Goal: Task Accomplishment & Management: Manage account settings

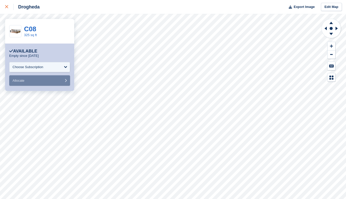
click at [8, 6] on icon at bounding box center [6, 6] width 3 height 3
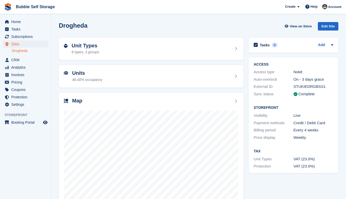
scroll to position [19, 0]
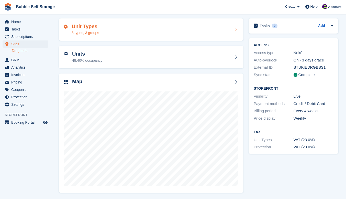
click at [109, 26] on div "Unit Types 8 types, 3 groups" at bounding box center [151, 30] width 175 height 12
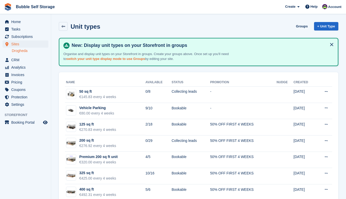
click at [101, 59] on link "switch your unit type display mode to use Groups" at bounding box center [105, 59] width 79 height 4
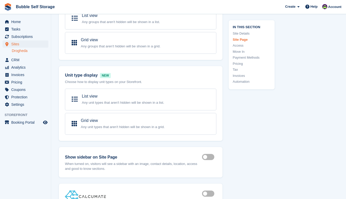
scroll to position [538, 0]
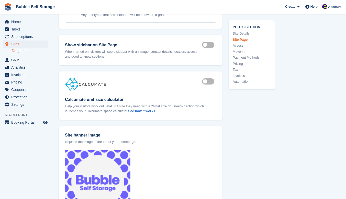
click at [212, 81] on label "Is active" at bounding box center [209, 81] width 14 height 1
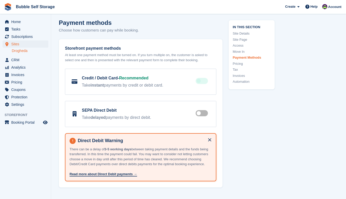
scroll to position [1588, 0]
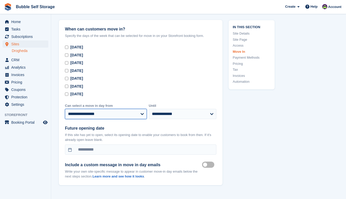
click at [139, 109] on select "**********" at bounding box center [106, 114] width 82 height 10
click at [140, 109] on select "**********" at bounding box center [106, 114] width 82 height 10
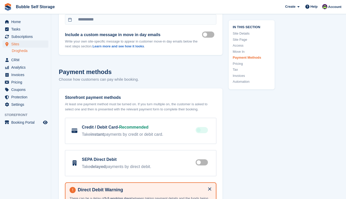
scroll to position [1741, 0]
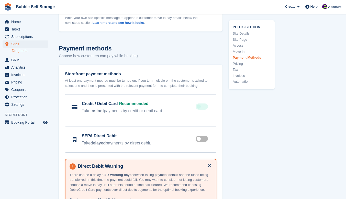
click at [205, 137] on label at bounding box center [203, 139] width 14 height 4
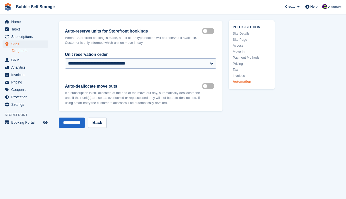
scroll to position [2429, 0]
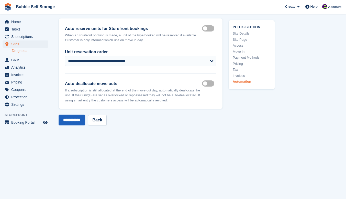
click at [75, 115] on input "**********" at bounding box center [72, 120] width 26 height 10
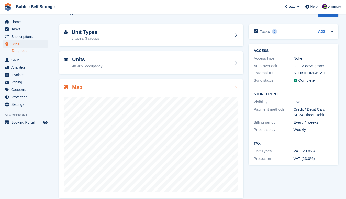
scroll to position [19, 0]
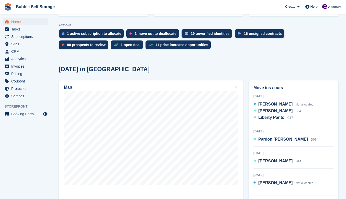
scroll to position [102, 0]
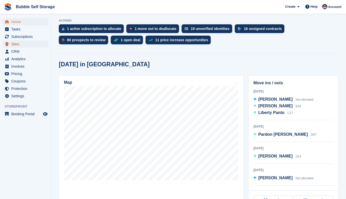
click at [17, 44] on span "Sites" at bounding box center [26, 43] width 31 height 7
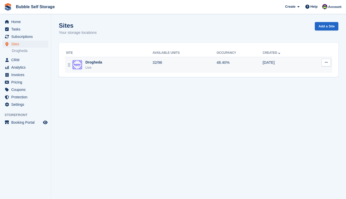
click at [88, 65] on div "Drogheda" at bounding box center [94, 62] width 17 height 5
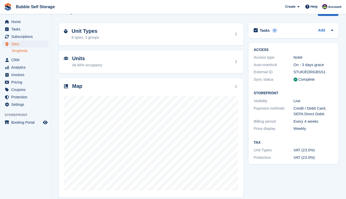
scroll to position [19, 0]
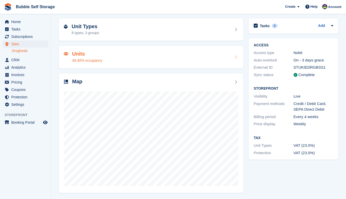
click at [98, 58] on div "48.40% occupancy" at bounding box center [87, 60] width 30 height 5
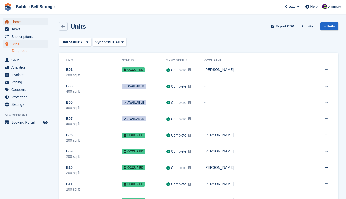
click at [18, 22] on span "Home" at bounding box center [26, 21] width 31 height 7
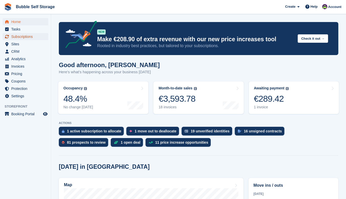
click at [20, 38] on span "Subscriptions" at bounding box center [26, 36] width 31 height 7
click at [17, 50] on span "CRM" at bounding box center [26, 51] width 31 height 7
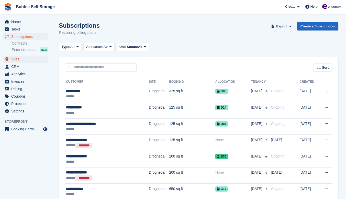
click at [14, 59] on span "Sites" at bounding box center [26, 59] width 31 height 7
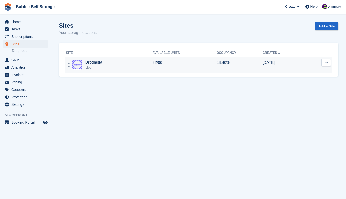
click at [92, 68] on div "Live" at bounding box center [94, 67] width 17 height 5
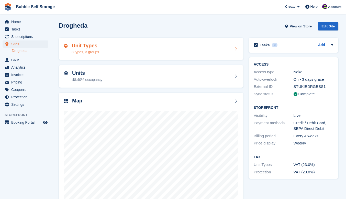
click at [93, 52] on div "8 types, 3 groups" at bounding box center [85, 51] width 27 height 5
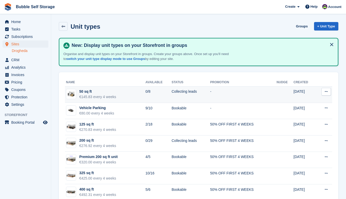
click at [104, 94] on div "50 sq ft" at bounding box center [97, 91] width 37 height 5
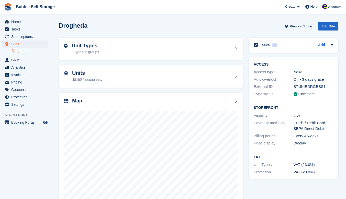
scroll to position [19, 0]
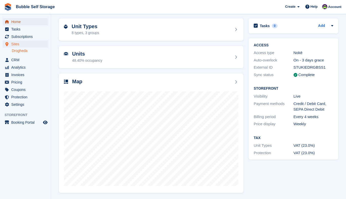
click at [17, 21] on span "Home" at bounding box center [26, 21] width 31 height 7
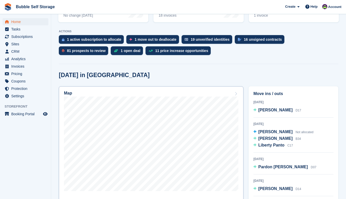
scroll to position [128, 0]
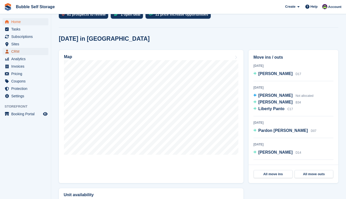
click at [18, 53] on span "CRM" at bounding box center [26, 51] width 31 height 7
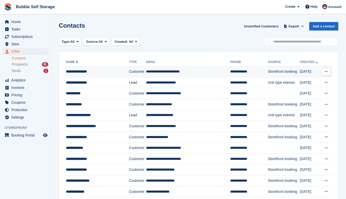
click at [186, 71] on td "**********" at bounding box center [188, 71] width 84 height 11
